Goal: Task Accomplishment & Management: Use online tool/utility

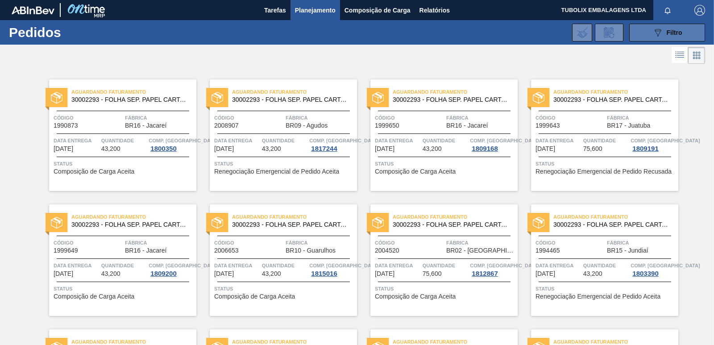
click at [677, 29] on span "Filtro" at bounding box center [675, 32] width 16 height 7
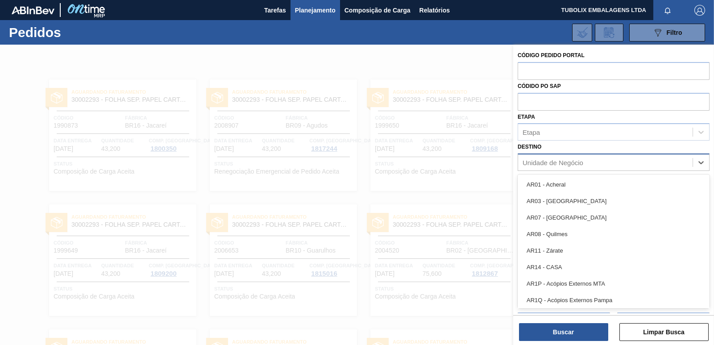
click at [537, 161] on div "Unidade de Negócio" at bounding box center [552, 163] width 61 height 8
type input "agu"
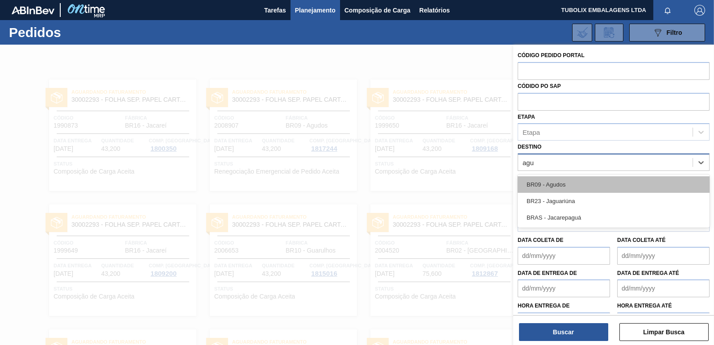
click at [550, 181] on div "BR09 - Agudos" at bounding box center [614, 184] width 192 height 17
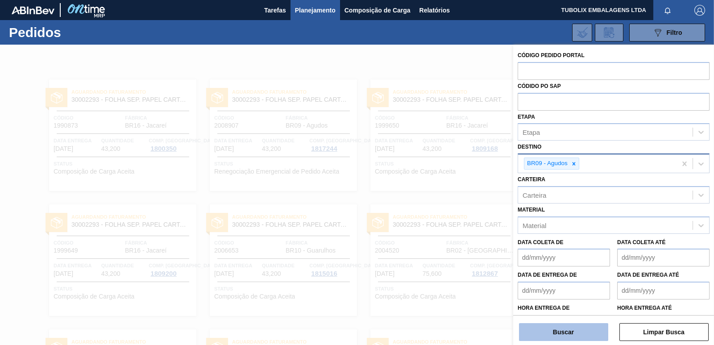
click at [578, 328] on button "Buscar" at bounding box center [563, 332] width 89 height 18
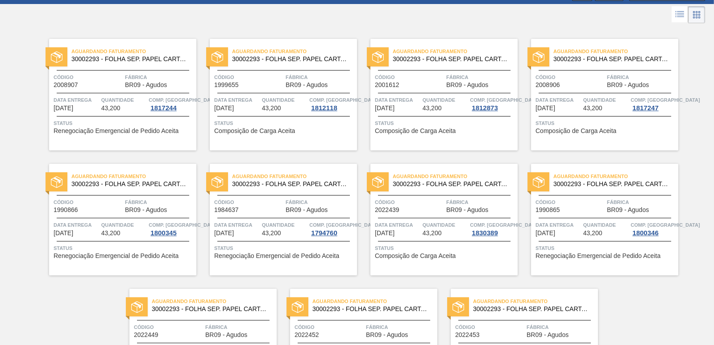
scroll to position [40, 0]
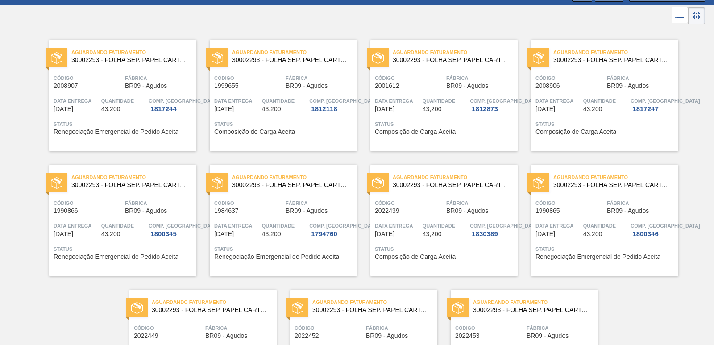
click at [265, 231] on span "43,200" at bounding box center [271, 234] width 19 height 7
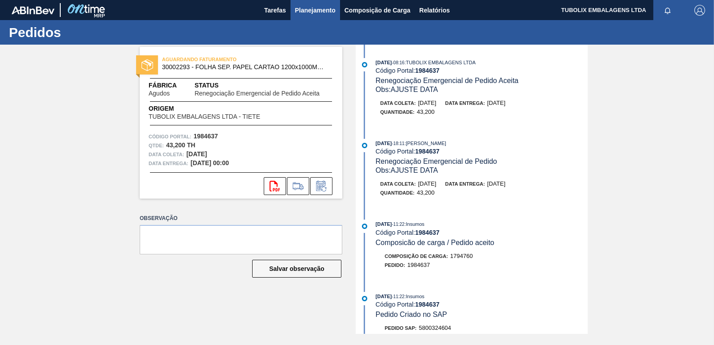
click at [315, 12] on span "Planejamento" at bounding box center [315, 10] width 41 height 11
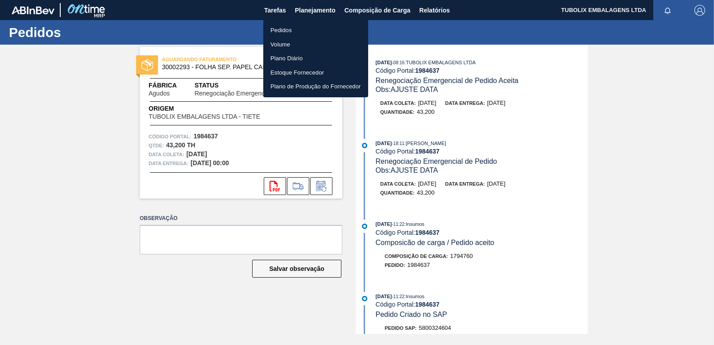
click at [298, 28] on li "Pedidos" at bounding box center [315, 30] width 105 height 14
